Goal: Task Accomplishment & Management: Use online tool/utility

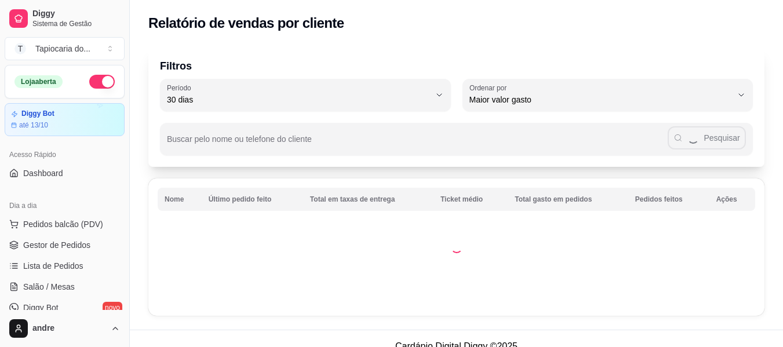
select select "30"
select select "HIGHEST_TOTAL_SPENT_WITH_ORDERS"
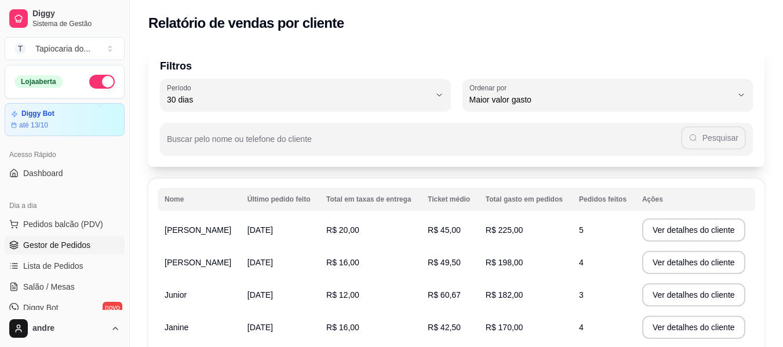
click at [84, 248] on span "Gestor de Pedidos" at bounding box center [56, 246] width 67 height 12
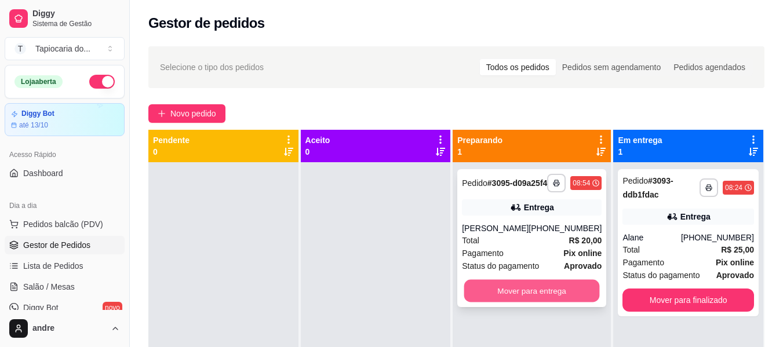
click at [559, 303] on button "Mover para entrega" at bounding box center [533, 291] width 136 height 23
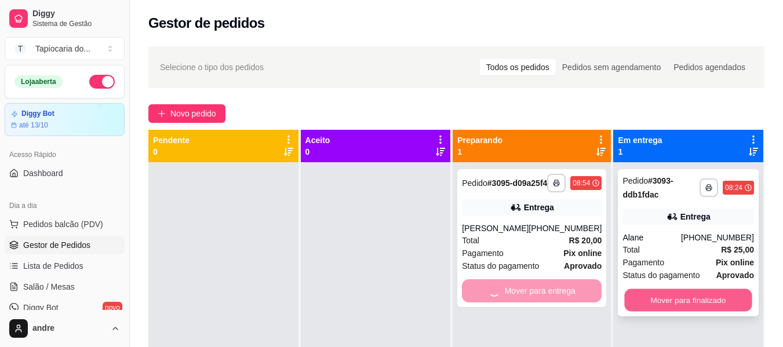
click at [692, 300] on button "Mover para finalizado" at bounding box center [689, 300] width 128 height 23
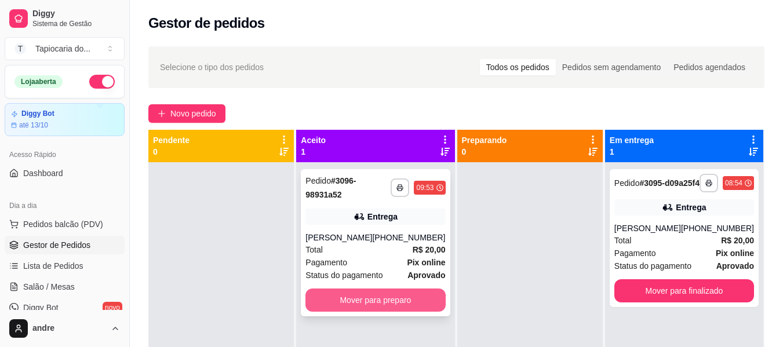
click at [411, 300] on button "Mover para preparo" at bounding box center [376, 300] width 140 height 23
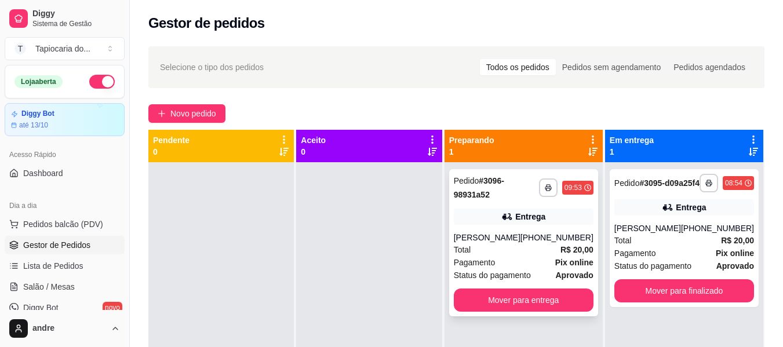
click at [570, 233] on div "[PHONE_NUMBER]" at bounding box center [557, 238] width 73 height 12
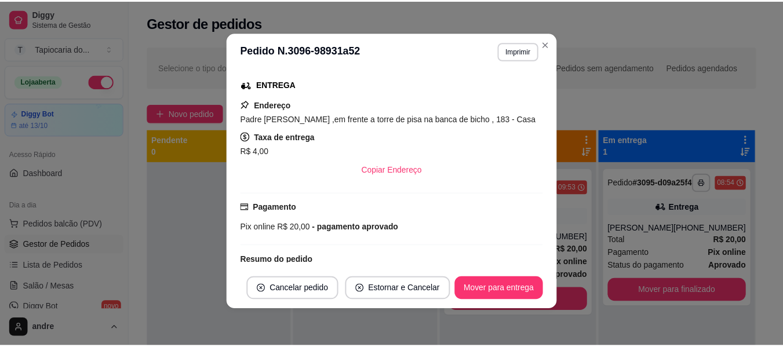
scroll to position [297, 0]
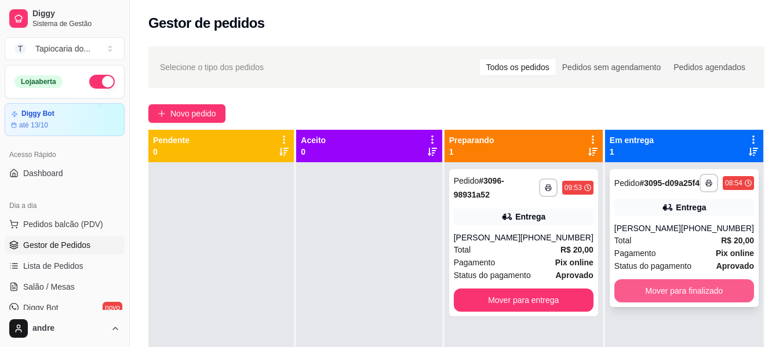
click at [704, 298] on button "Mover para finalizado" at bounding box center [685, 291] width 140 height 23
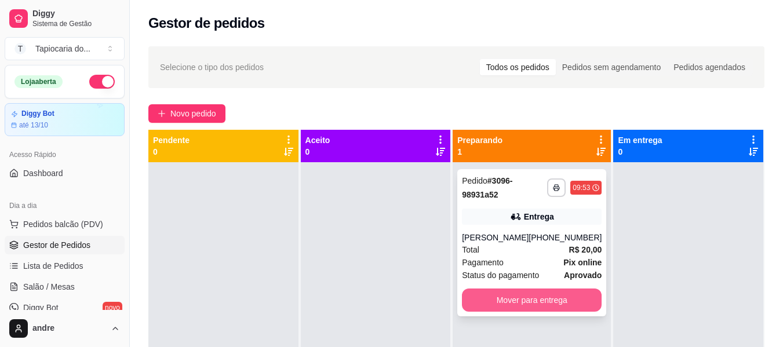
click at [539, 302] on button "Mover para entrega" at bounding box center [532, 300] width 140 height 23
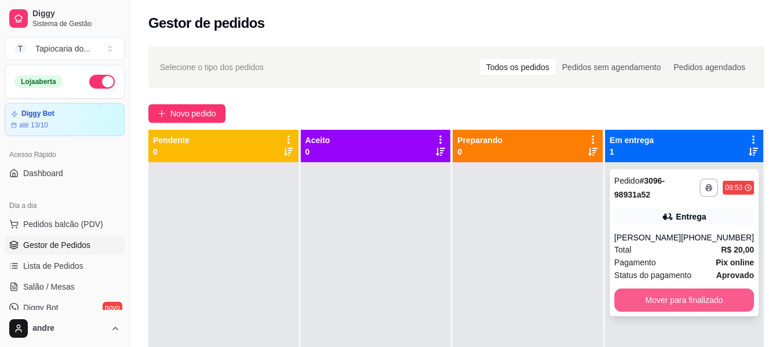
click at [719, 303] on button "Mover para finalizado" at bounding box center [685, 300] width 140 height 23
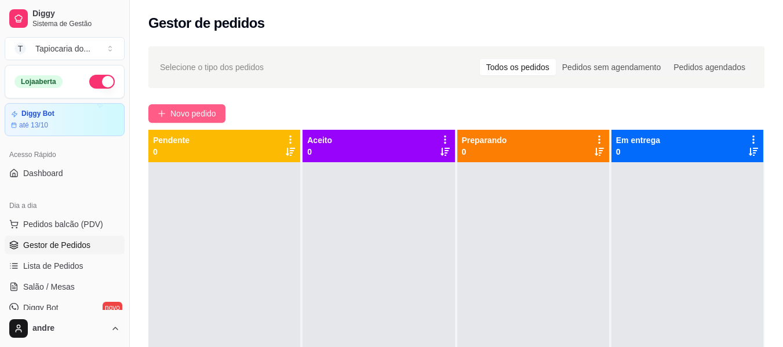
click at [208, 108] on span "Novo pedido" at bounding box center [193, 113] width 46 height 13
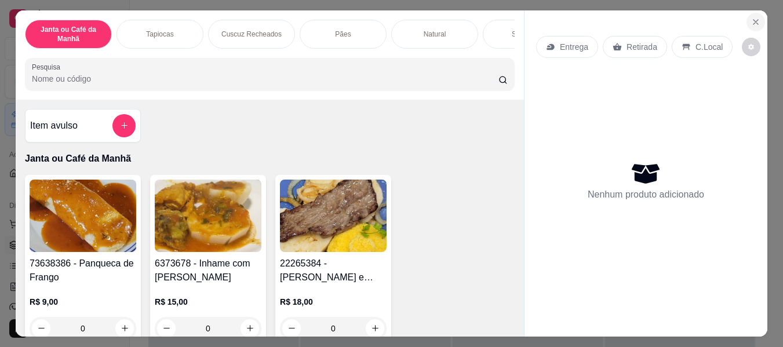
click at [760, 20] on icon "Close" at bounding box center [756, 21] width 9 height 9
click at [758, 20] on icon "Close" at bounding box center [756, 22] width 5 height 5
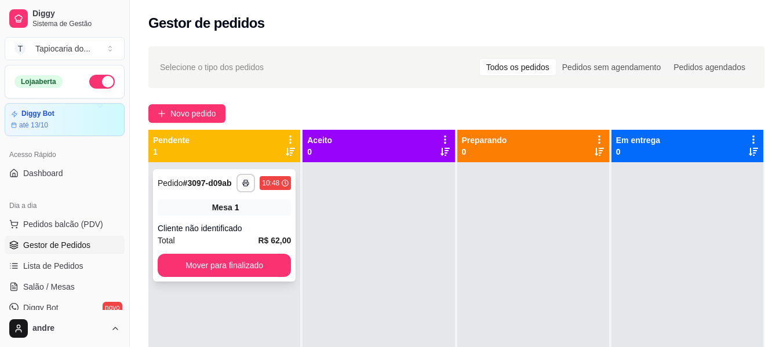
click at [194, 272] on button "Mover para finalizado" at bounding box center [224, 265] width 133 height 23
click at [226, 260] on button "Mover para finalizado" at bounding box center [224, 265] width 133 height 23
click at [93, 85] on button "button" at bounding box center [102, 82] width 26 height 14
